Goal: Information Seeking & Learning: Check status

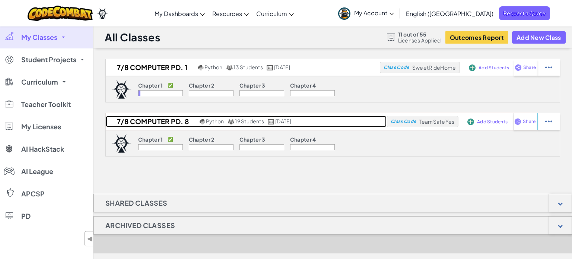
click at [185, 124] on h2 "7/8 Computer Pd. 8" at bounding box center [152, 121] width 92 height 11
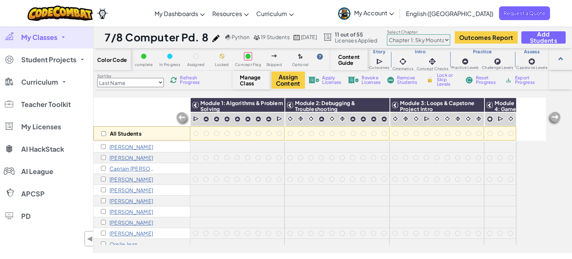
click at [123, 111] on div "All Students" at bounding box center [141, 119] width 97 height 43
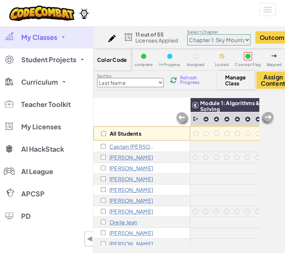
scroll to position [23, 0]
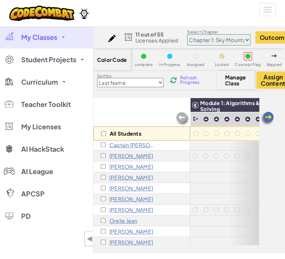
click at [114, 145] on p "Captain [PERSON_NAME]" at bounding box center [132, 145] width 47 height 6
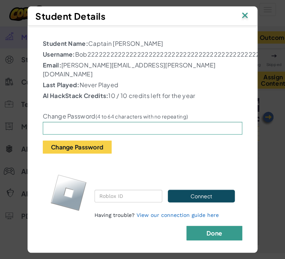
click at [226, 236] on button "Done" at bounding box center [215, 233] width 56 height 15
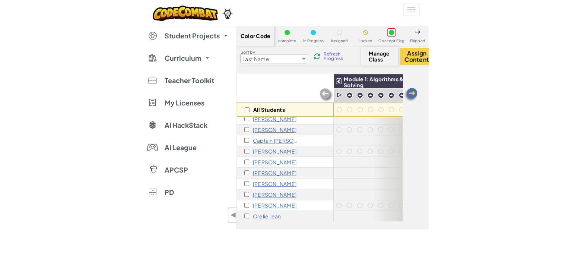
scroll to position [0, 0]
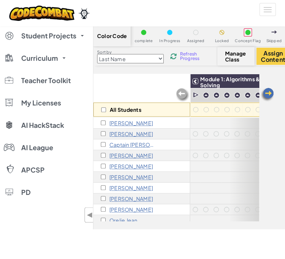
click at [134, 94] on div "All Students" at bounding box center [141, 95] width 97 height 43
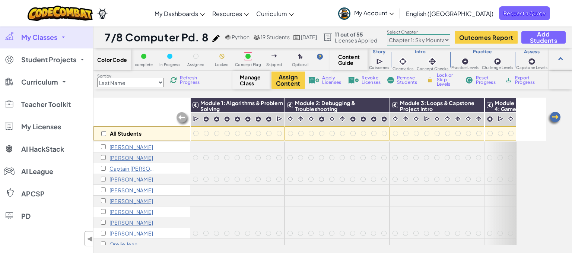
click at [63, 38] on link "My Classes" at bounding box center [46, 37] width 93 height 22
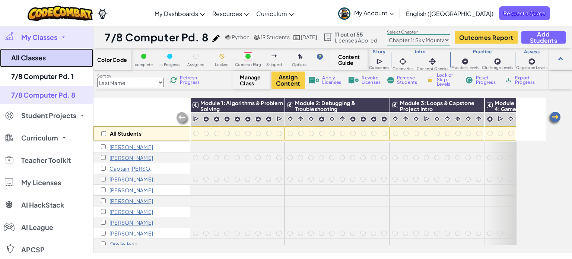
click at [57, 55] on link "All Classes" at bounding box center [46, 57] width 93 height 19
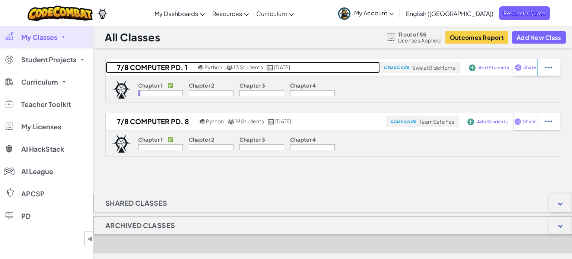
click at [174, 65] on h2 "7/8 Computer Pd. 1" at bounding box center [151, 67] width 90 height 11
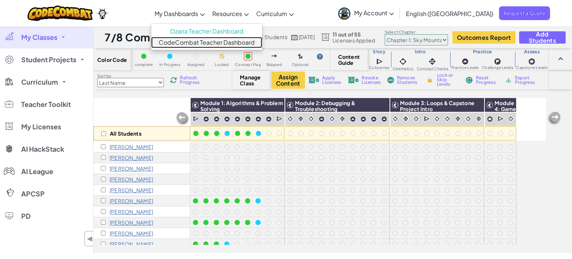
click at [208, 44] on link "CodeCombat Teacher Dashboard" at bounding box center [206, 42] width 111 height 11
